Goal: Information Seeking & Learning: Learn about a topic

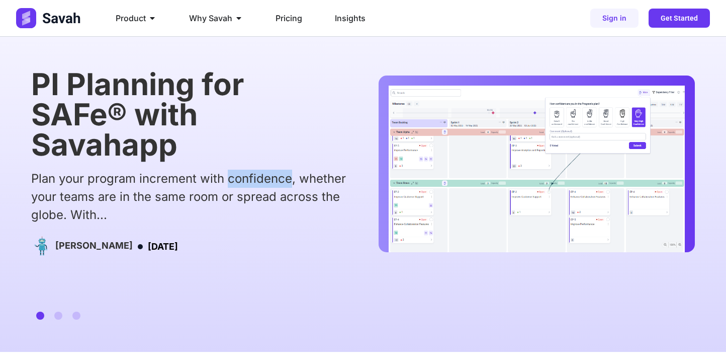
click at [275, 185] on div "Plan your program increment with confidence, whether your teams are in the same…" at bounding box center [188, 196] width 315 height 54
click at [275, 201] on div "Plan your program increment with confidence, whether your teams are in the same…" at bounding box center [188, 196] width 315 height 54
click at [315, 201] on div "Plan your program increment with confidence, whether your teams are in the same…" at bounding box center [188, 196] width 315 height 54
click at [58, 314] on span "Go to slide 2" at bounding box center [58, 315] width 8 height 8
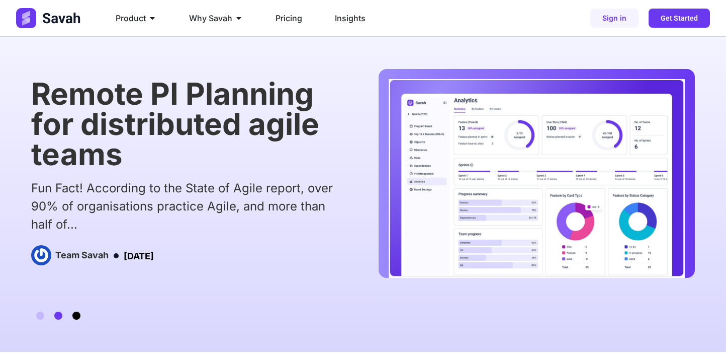
click at [76, 315] on span "Go to slide 3" at bounding box center [76, 315] width 8 height 8
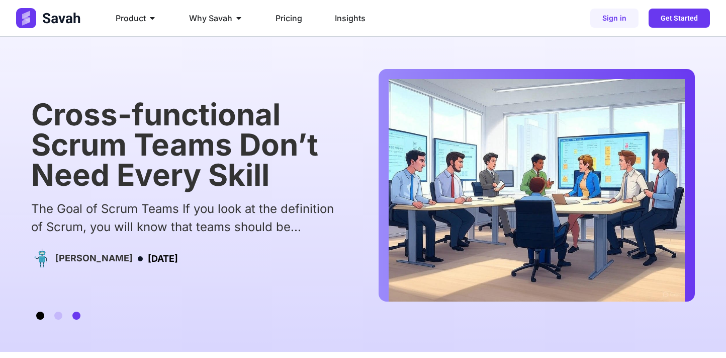
click at [41, 316] on span "Go to slide 1" at bounding box center [40, 315] width 8 height 8
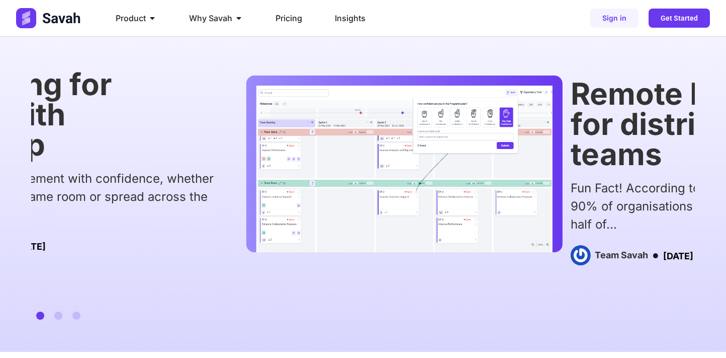
click at [199, 259] on div "PI Planning for SAFe® with Savahapp Plan your program increment with confidence…" at bounding box center [231, 185] width 664 height 232
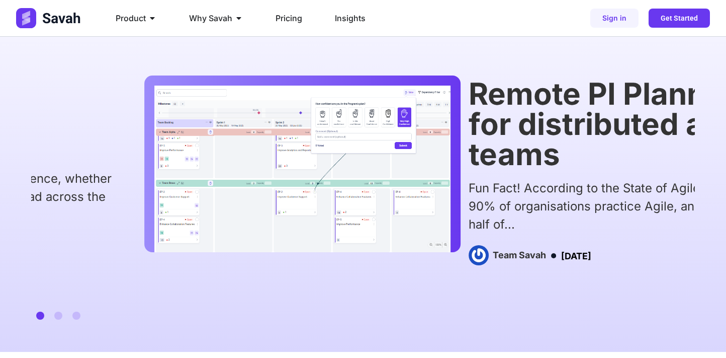
click at [154, 220] on img "1 / 3" at bounding box center [302, 168] width 296 height 167
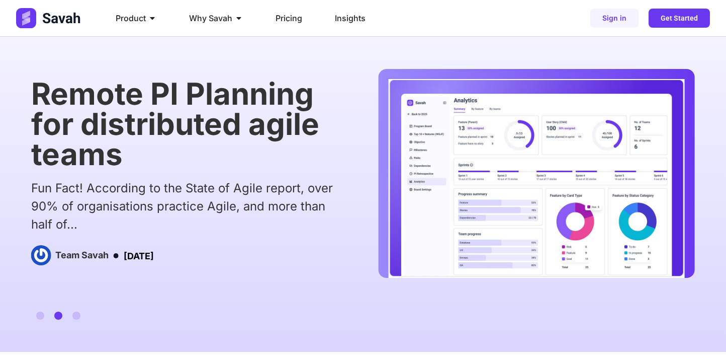
click at [21, 148] on div "Cross-functional Scrum Teams Don’t Need Every Skill The Goal of Scrum Teams If …" at bounding box center [363, 194] width 726 height 315
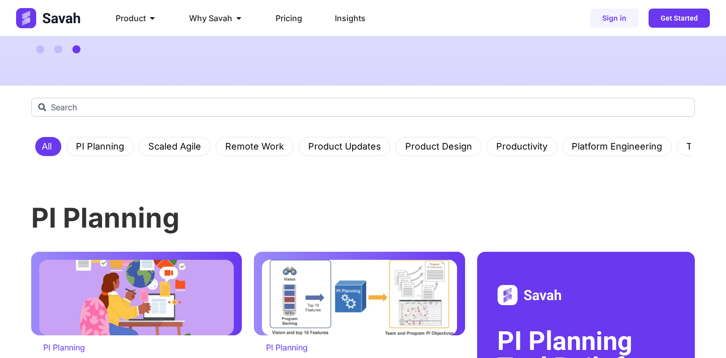
scroll to position [268, 0]
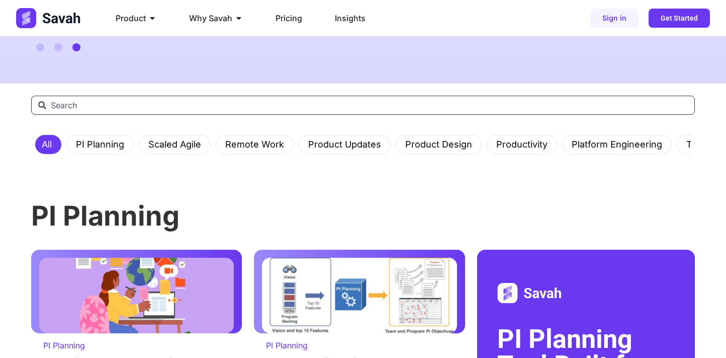
click at [69, 105] on input "Search" at bounding box center [363, 105] width 664 height 19
type input "d"
click at [81, 145] on link "PI Planning" at bounding box center [100, 144] width 60 height 18
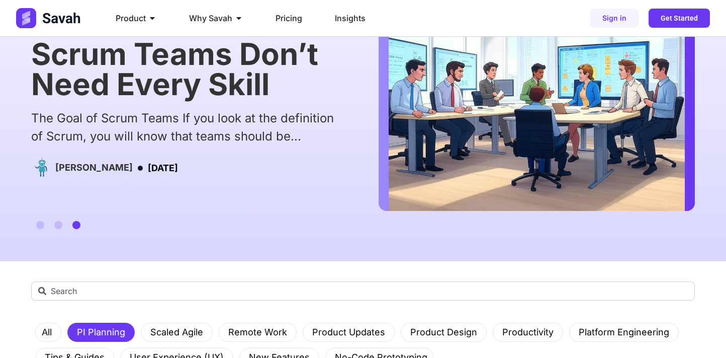
scroll to position [301, 0]
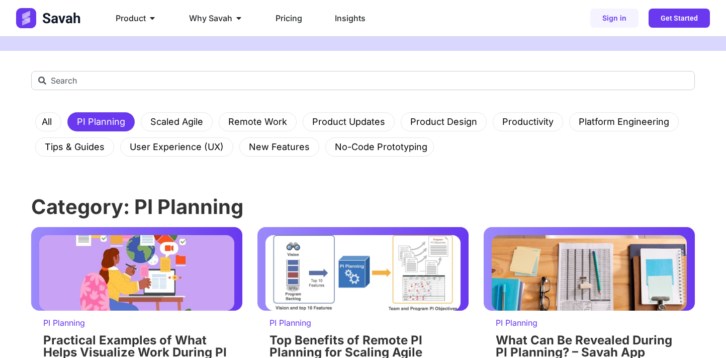
click at [164, 202] on h1 "Category: PI Planning" at bounding box center [363, 207] width 664 height 20
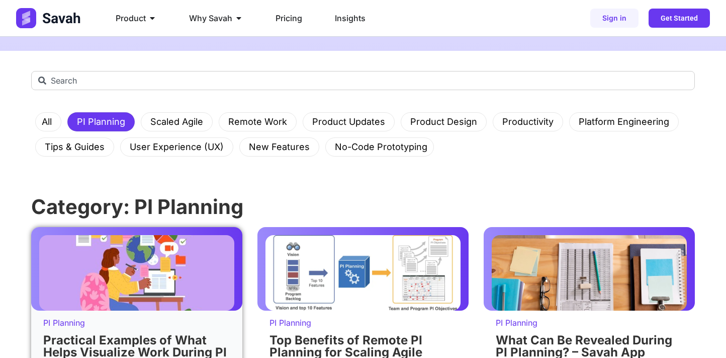
click at [164, 249] on img at bounding box center [136, 272] width 195 height 75
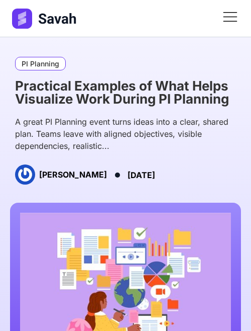
drag, startPoint x: 73, startPoint y: 168, endPoint x: 123, endPoint y: 182, distance: 51.0
click at [107, 182] on div "[PERSON_NAME]" at bounding box center [61, 175] width 92 height 23
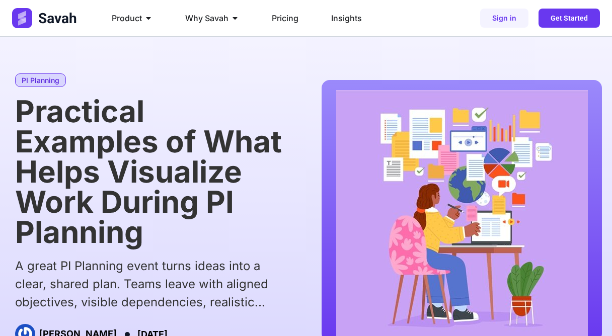
click at [40, 78] on link "PI Planning" at bounding box center [40, 80] width 51 height 14
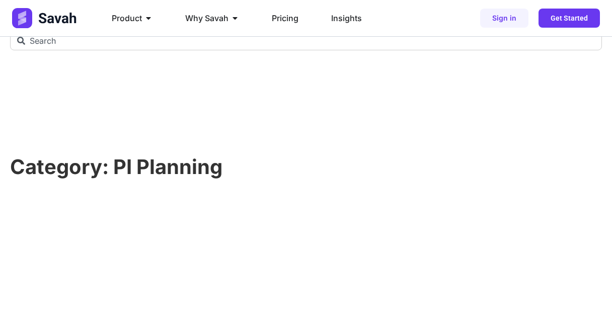
scroll to position [338, 0]
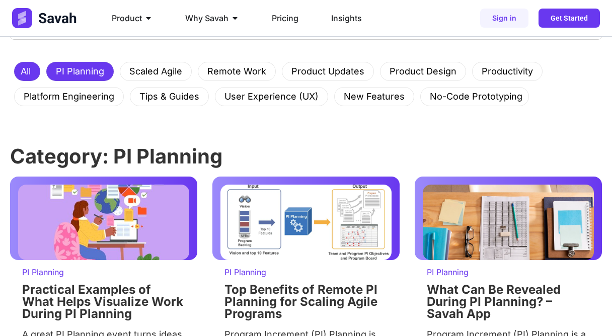
click at [25, 74] on link "All" at bounding box center [26, 71] width 22 height 18
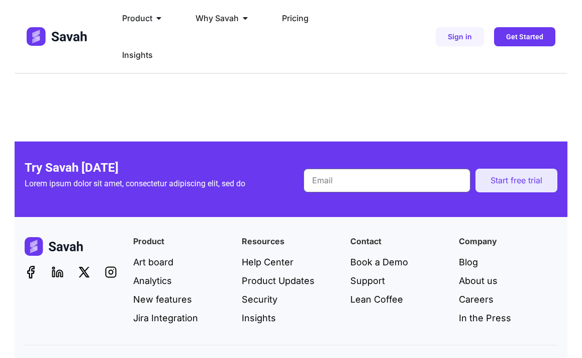
scroll to position [2863, 0]
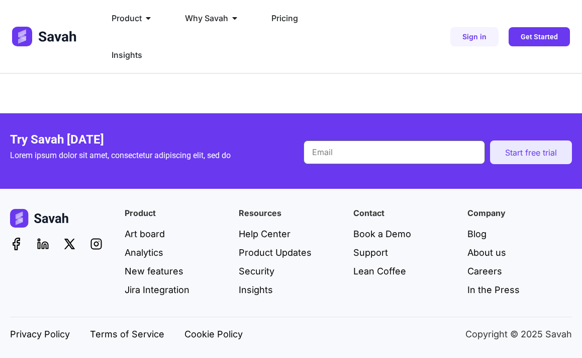
click at [3, 335] on div "Product Art board Analytics New features Jira Integration Resources Help Center…" at bounding box center [291, 275] width 582 height 172
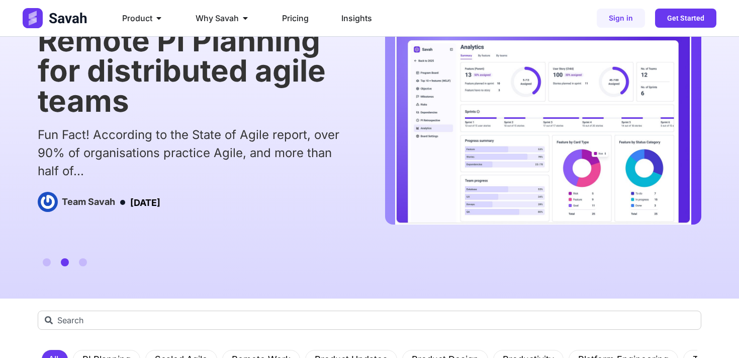
scroll to position [0, 0]
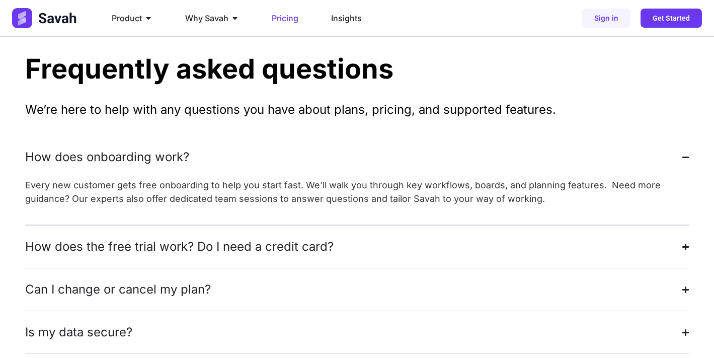
scroll to position [2149, 0]
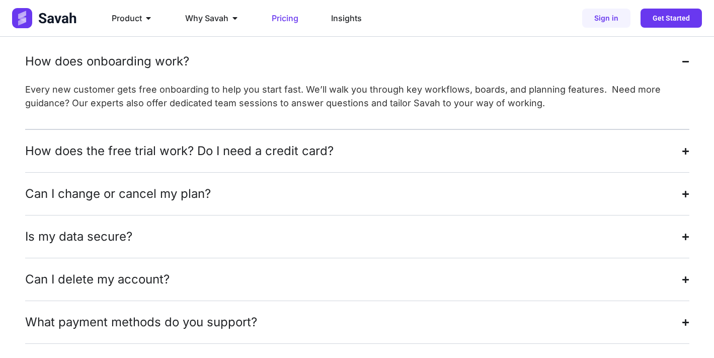
click at [246, 215] on summary "Is my data secure?" at bounding box center [357, 236] width 664 height 42
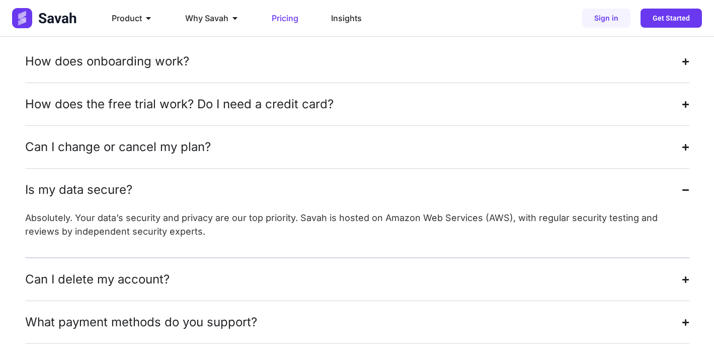
click at [178, 258] on summary "Can I delete my account?" at bounding box center [357, 279] width 664 height 42
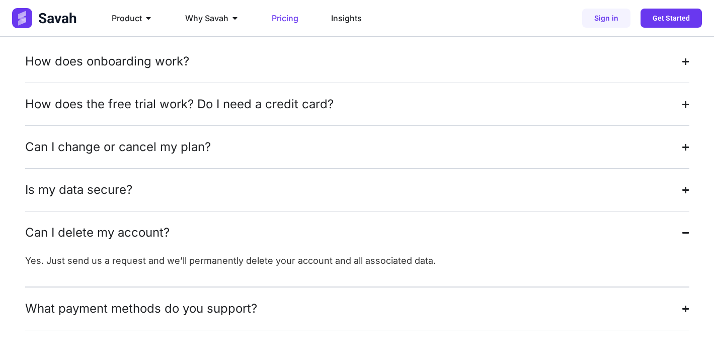
click at [176, 299] on div "What payment methods do you support?" at bounding box center [141, 308] width 232 height 18
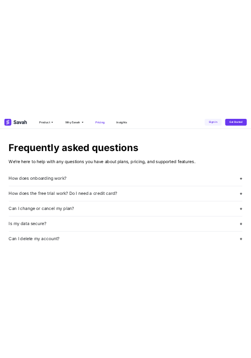
scroll to position [2006, 0]
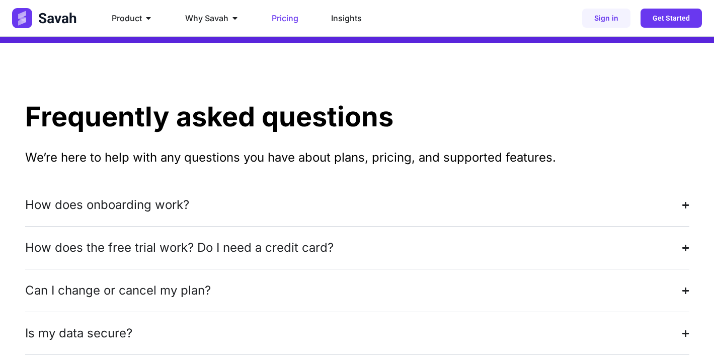
click at [215, 148] on p "We’re here to help with any questions you have about plans, pricing, and suppor…" at bounding box center [357, 157] width 664 height 18
click at [176, 196] on div "How does onboarding work?" at bounding box center [107, 205] width 164 height 18
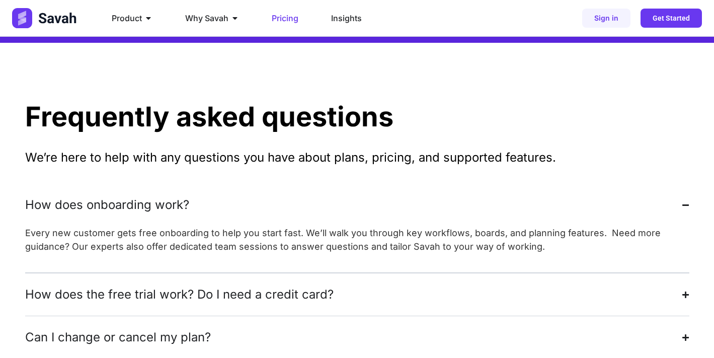
click at [198, 285] on div "How does the free trial work? Do I need a credit card?" at bounding box center [179, 294] width 308 height 18
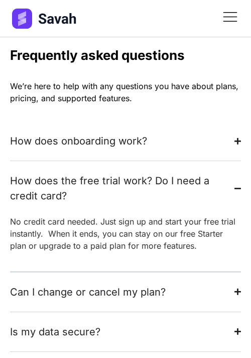
scroll to position [3439, 0]
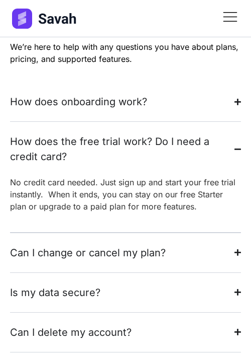
click at [105, 245] on div "Can I change or cancel my plan?" at bounding box center [88, 252] width 156 height 15
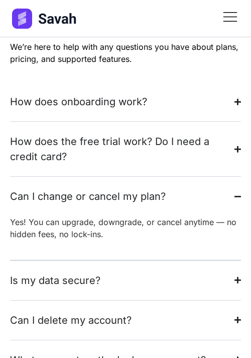
click at [99, 269] on summary "Is my data secure?" at bounding box center [125, 279] width 231 height 39
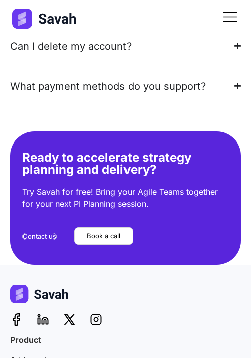
scroll to position [3746, 0]
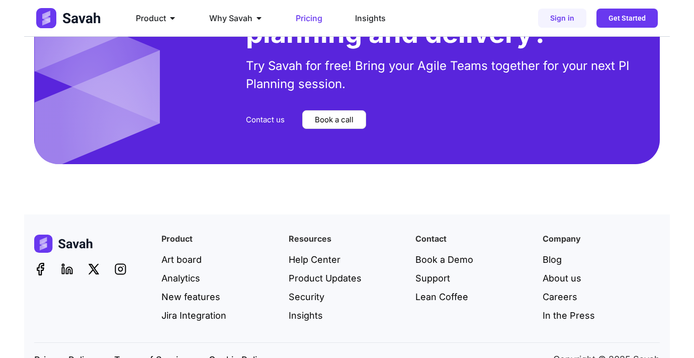
scroll to position [2603, 0]
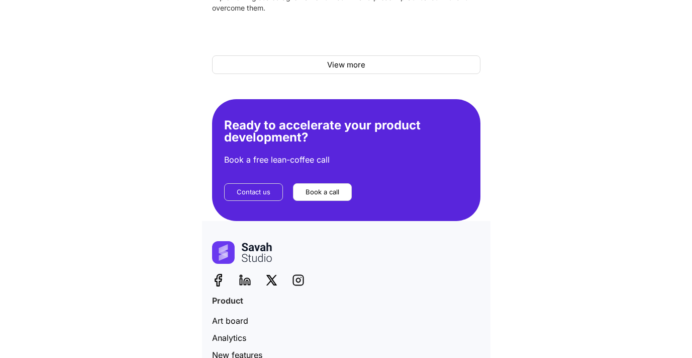
scroll to position [3953, 0]
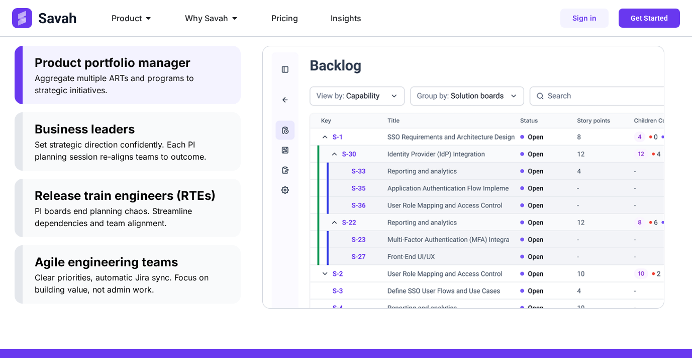
scroll to position [555, 0]
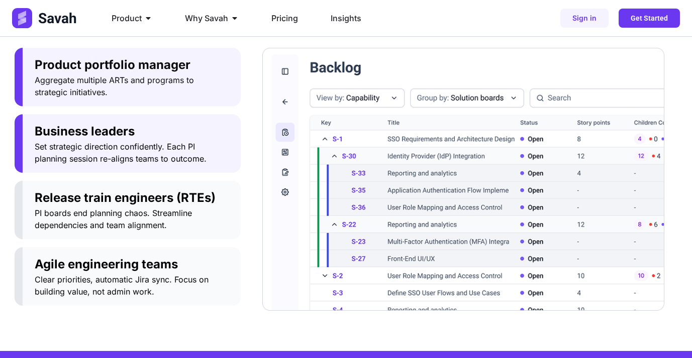
click at [156, 142] on span "Set strategic direction confidently. Each PI planning session re-aligns teams t…" at bounding box center [132, 152] width 194 height 24
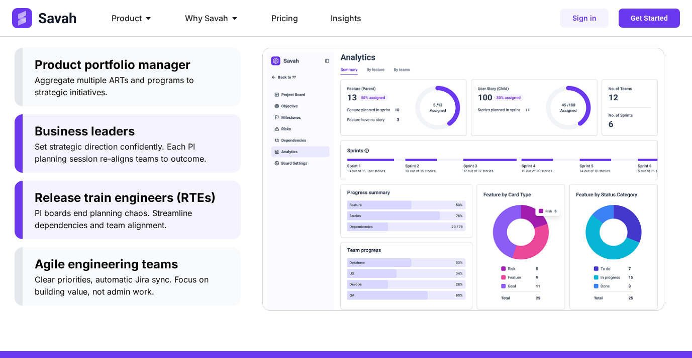
click at [149, 205] on span "Release train engineers (RTEs)" at bounding box center [132, 198] width 194 height 18
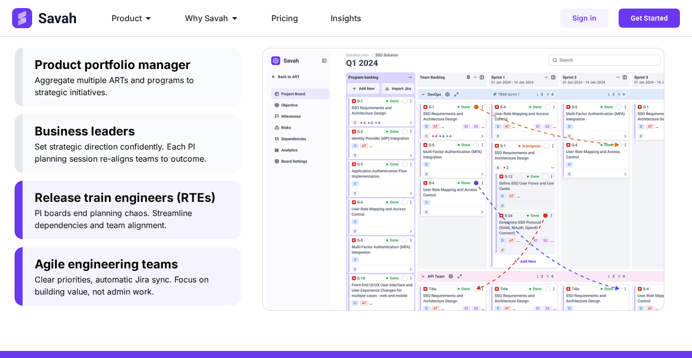
click at [149, 273] on span "Clear priorities, automatic Jira sync. Focus on building value, not admin work." at bounding box center [132, 285] width 194 height 24
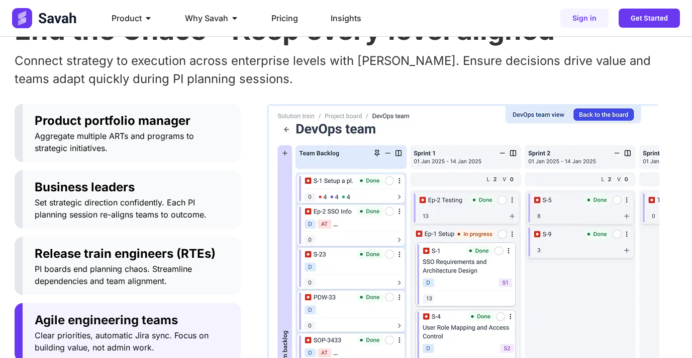
scroll to position [481, 0]
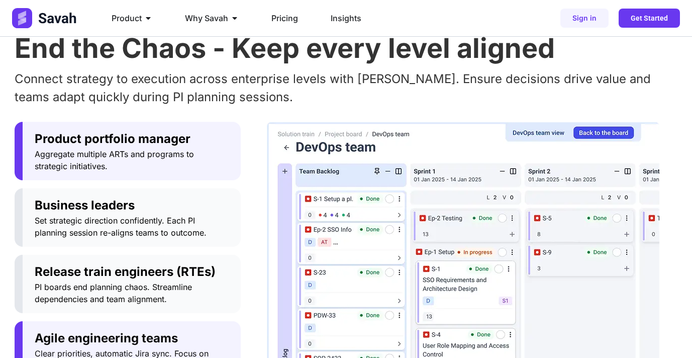
click at [192, 157] on span "Aggregate multiple ARTs and programs to strategic initiatives." at bounding box center [132, 160] width 194 height 24
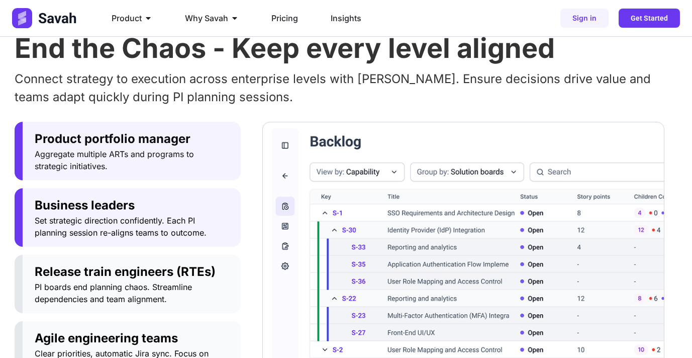
click at [180, 225] on span "Set strategic direction confidently. Each PI planning session re-aligns teams t…" at bounding box center [132, 226] width 194 height 24
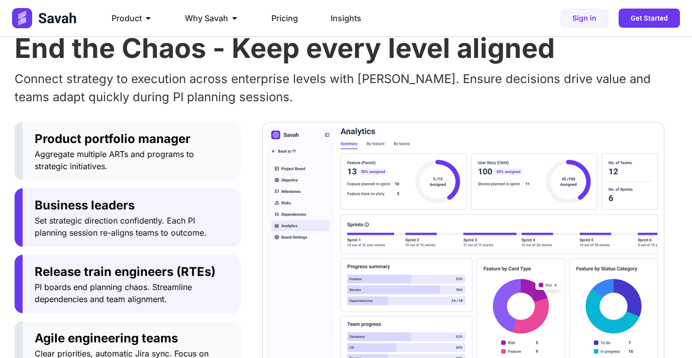
click at [173, 292] on span "PI boards end planning chaos. Streamline dependencies and team alignment." at bounding box center [132, 293] width 194 height 24
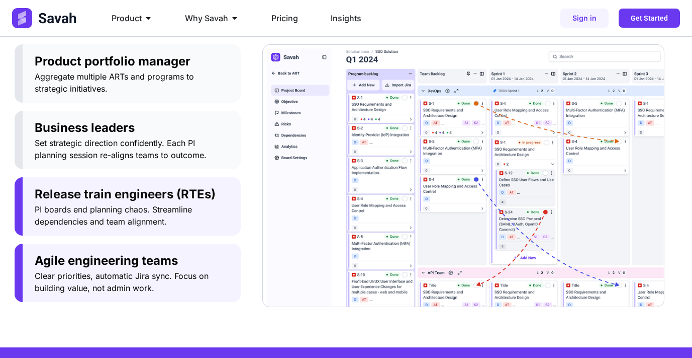
click at [184, 275] on span "Clear priorities, automatic Jira sync. Focus on building value, not admin work." at bounding box center [132, 282] width 194 height 24
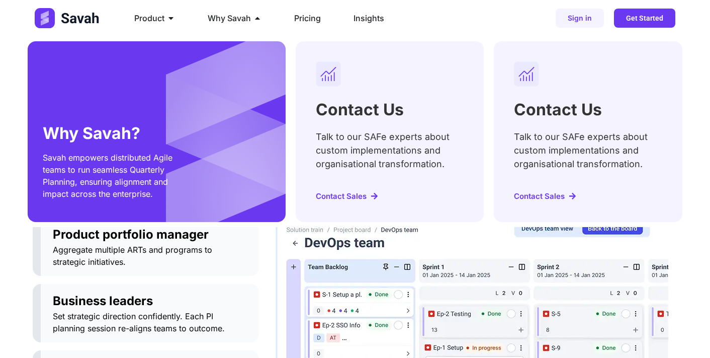
scroll to position [0, 0]
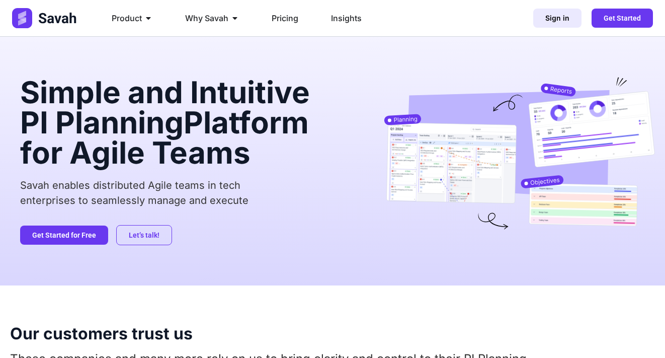
click at [560, 20] on span "Sign in" at bounding box center [557, 18] width 24 height 7
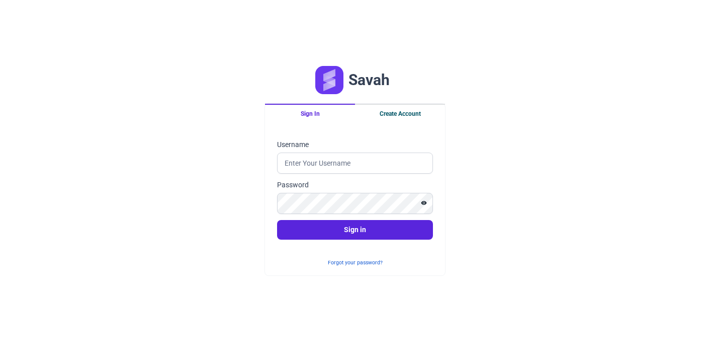
click at [415, 119] on button "Create Account" at bounding box center [400, 113] width 90 height 19
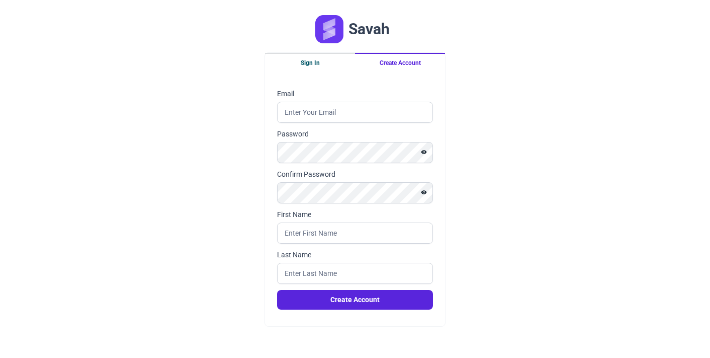
click at [331, 70] on button "Sign In" at bounding box center [310, 62] width 90 height 19
